Goal: Information Seeking & Learning: Learn about a topic

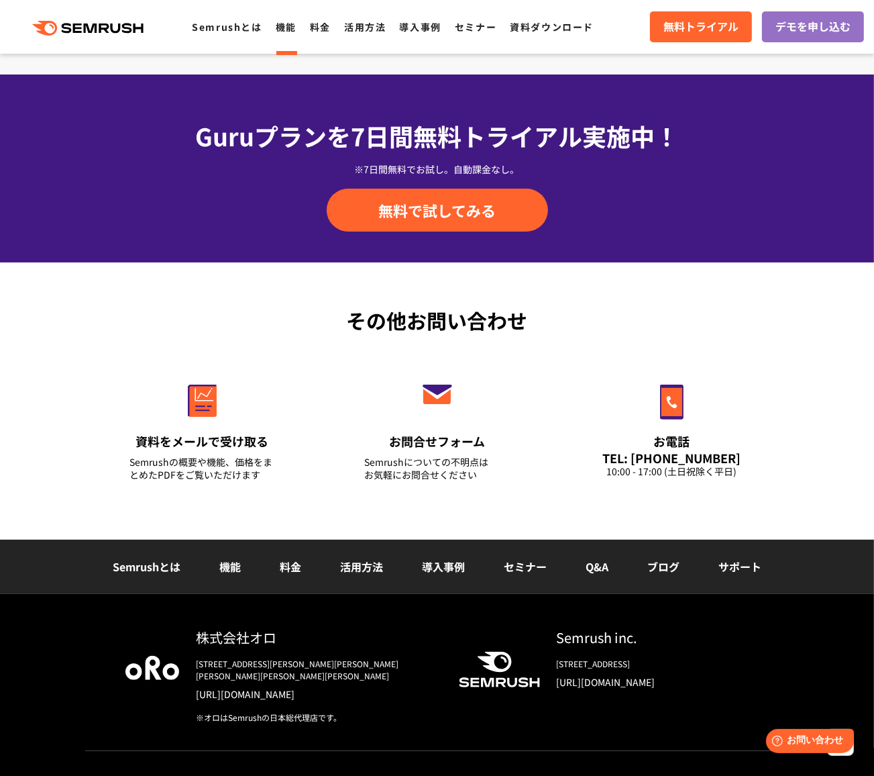
scroll to position [4366, 0]
drag, startPoint x: 872, startPoint y: 696, endPoint x: 813, endPoint y: 454, distance: 248.6
click at [776, 519] on footer "その他お問い合わせ 資料をメールで受け取る Semrushの概要や機能、価格をまとめたPDFをご覧いただけます お問合せフォーム Semrushについての不明…" at bounding box center [437, 533] width 874 height 543
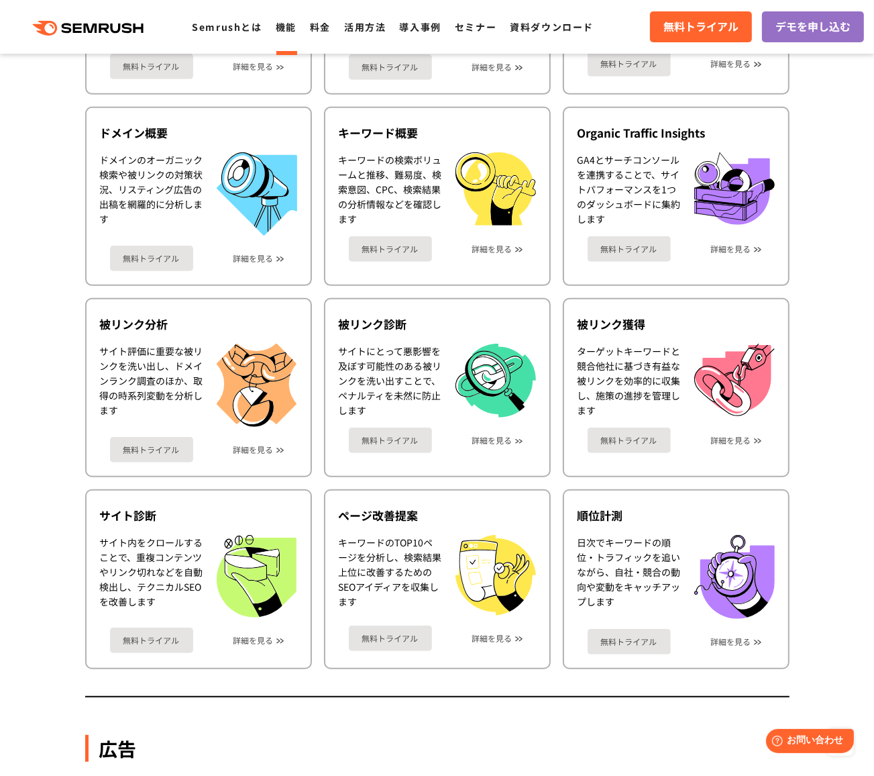
scroll to position [67, 0]
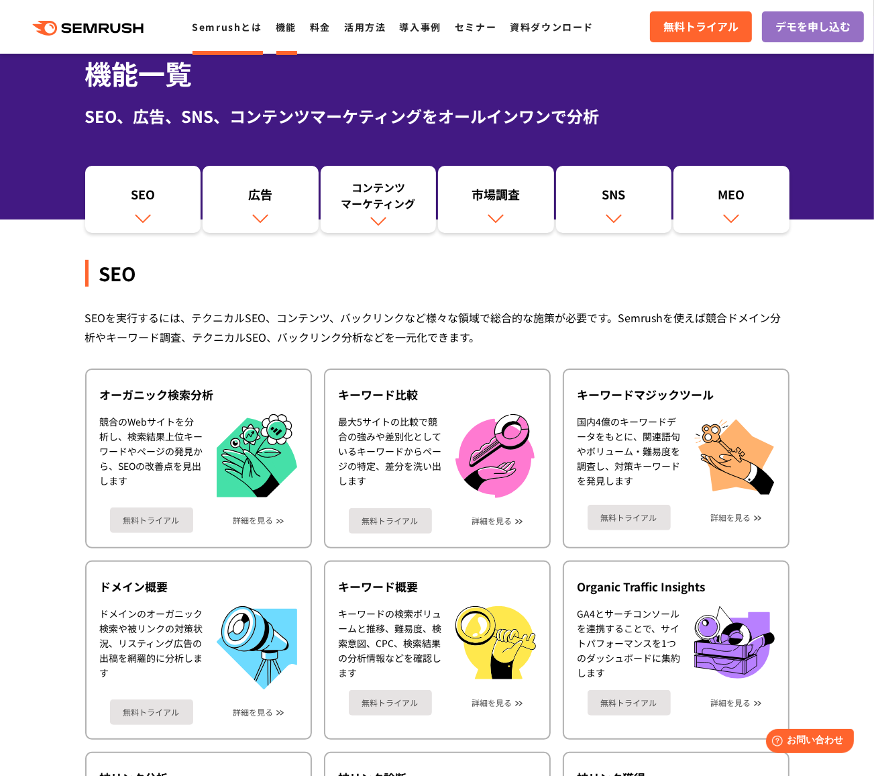
click at [205, 24] on link "Semrushとは" at bounding box center [227, 26] width 70 height 13
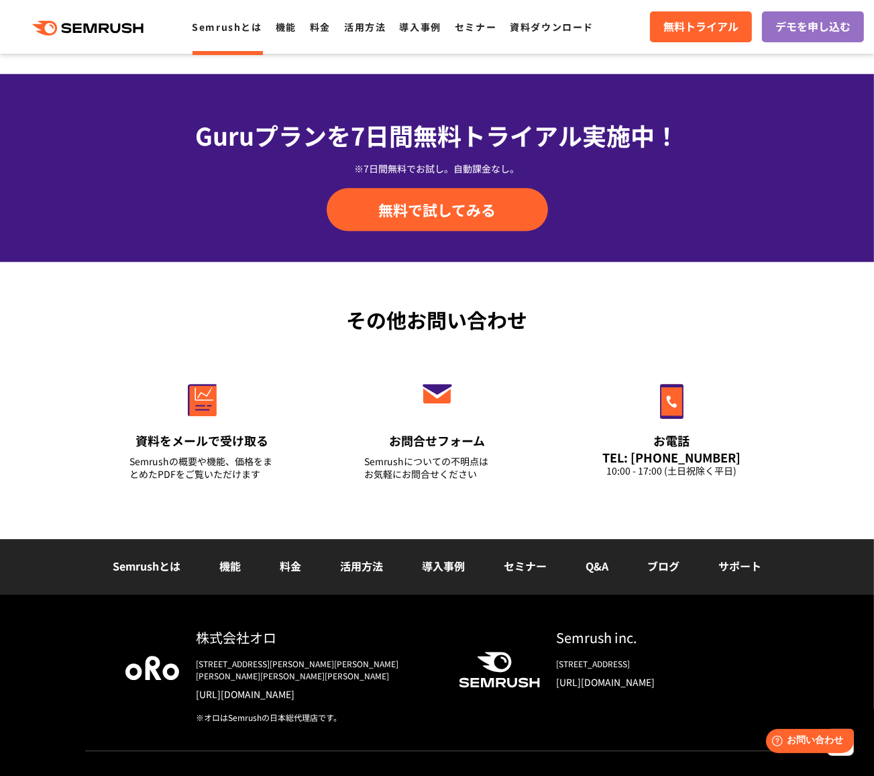
scroll to position [3054, 0]
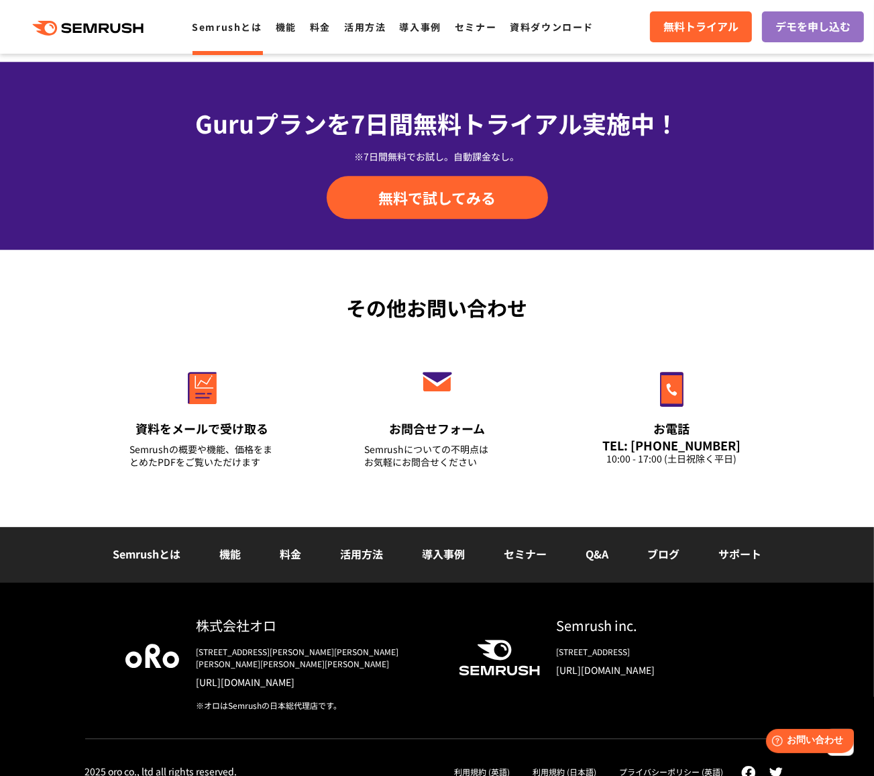
click at [111, 27] on icon ".cls {fill: #FF642D;}" at bounding box center [89, 28] width 152 height 15
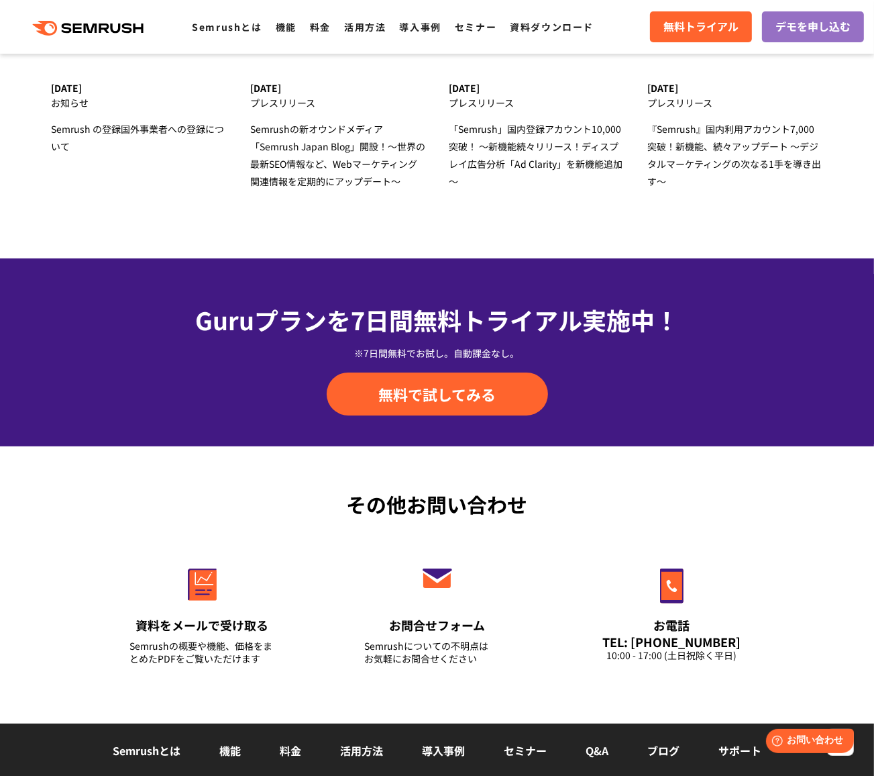
scroll to position [4495, 0]
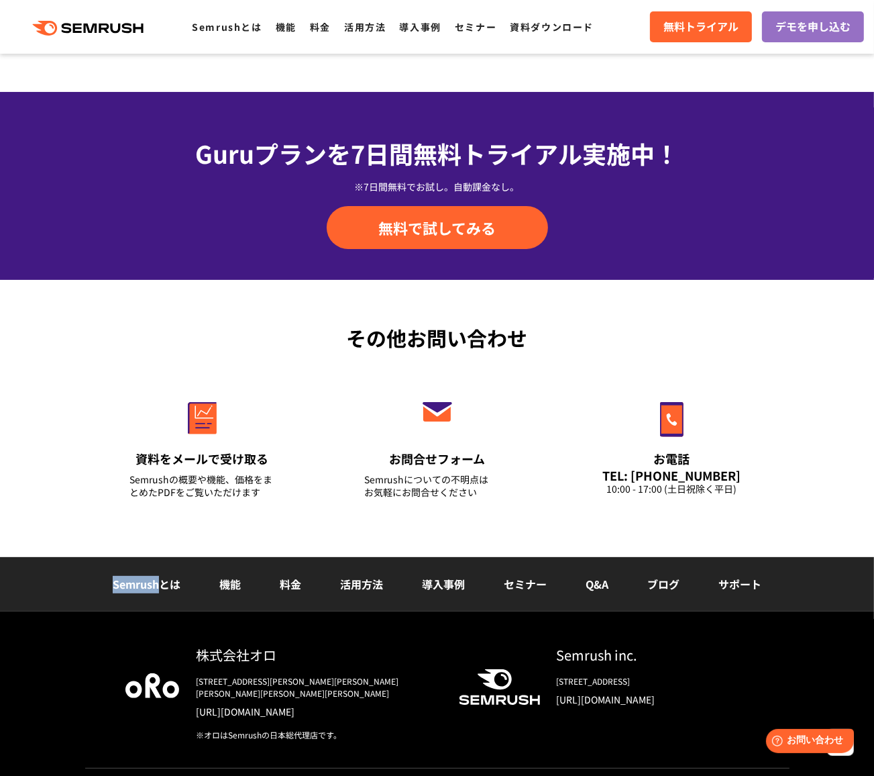
drag, startPoint x: 105, startPoint y: 583, endPoint x: 153, endPoint y: 571, distance: 49.8
click at [157, 582] on li "Semrushとは" at bounding box center [146, 584] width 107 height 17
copy link "Semrush"
